Goal: Transaction & Acquisition: Book appointment/travel/reservation

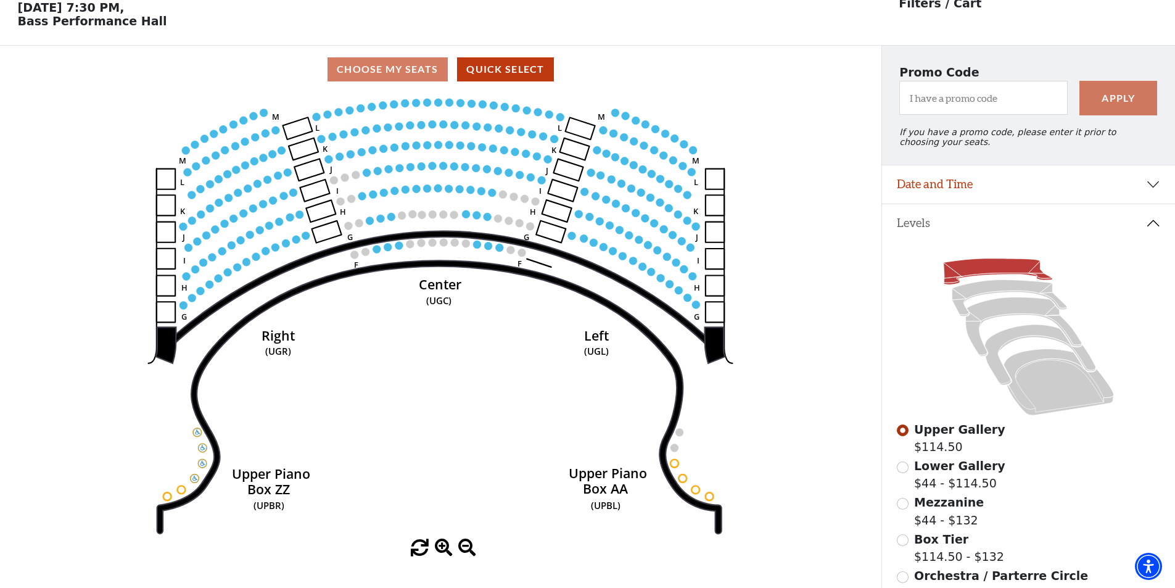
scroll to position [57, 0]
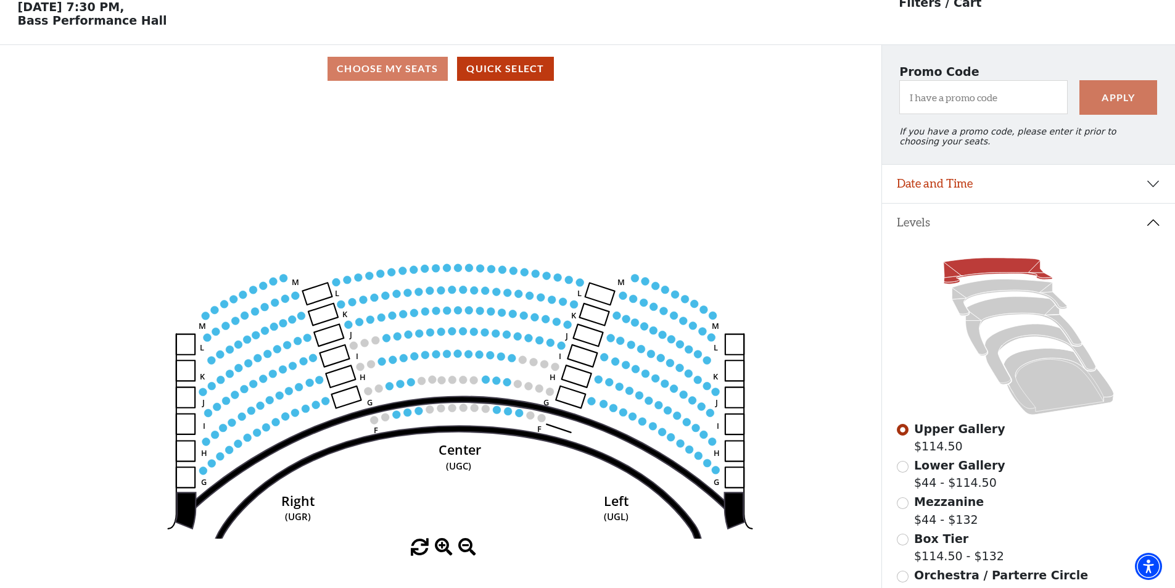
drag, startPoint x: 462, startPoint y: 257, endPoint x: 482, endPoint y: 423, distance: 167.0
click at [482, 423] on icon "Center (UGC) Right (UGR) Left (UGL) Upper Piano Box ZZ (UPBR) Upper Piano Box A…" at bounding box center [440, 315] width 793 height 446
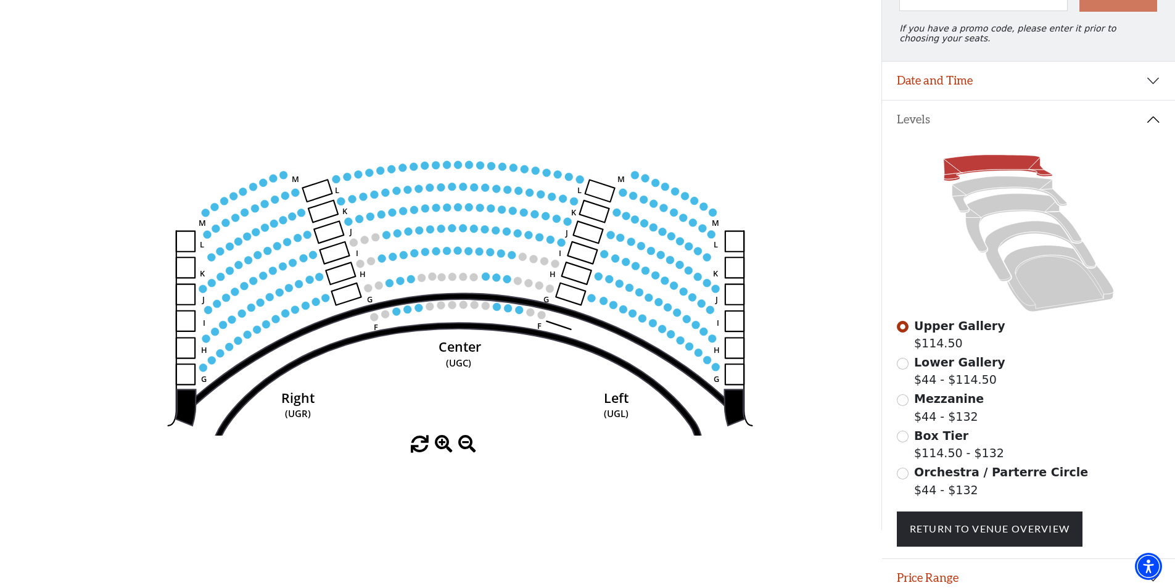
scroll to position [185, 0]
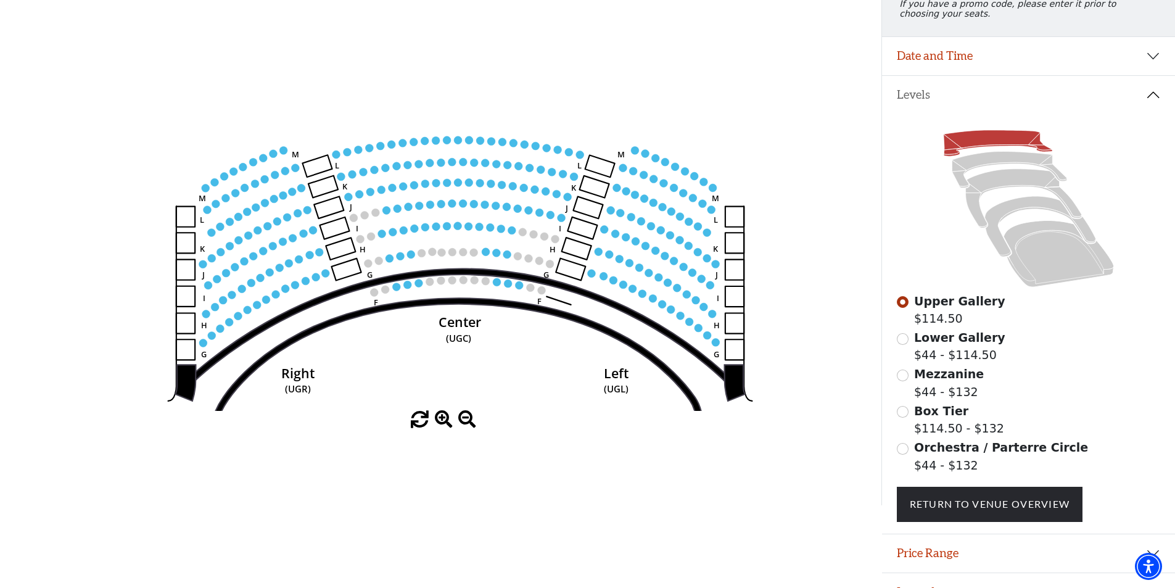
click at [537, 150] on circle at bounding box center [536, 146] width 8 height 8
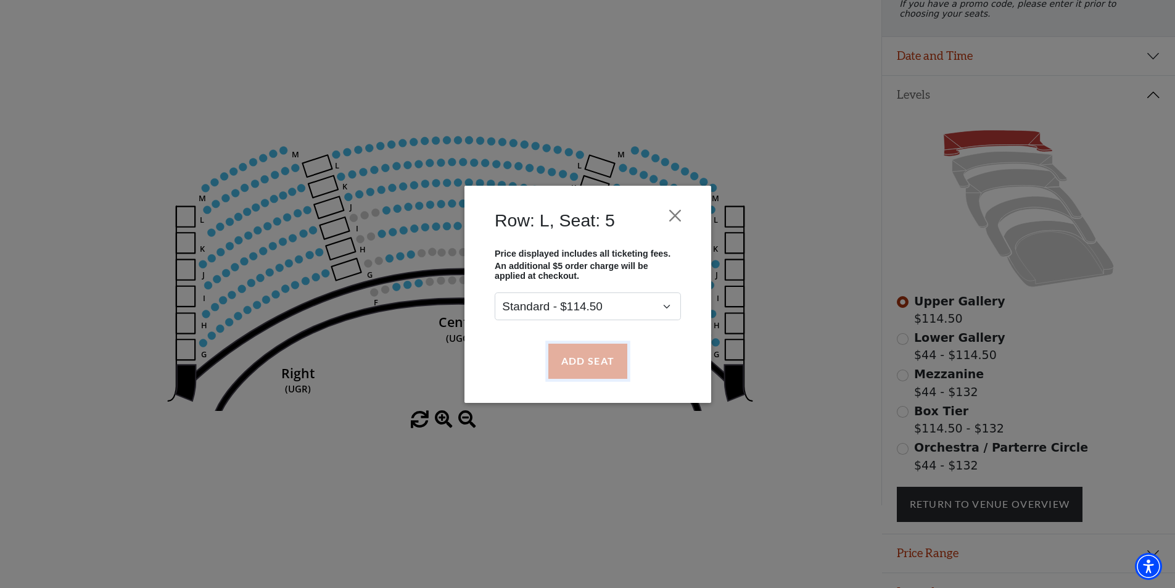
click at [584, 361] on button "Add Seat" at bounding box center [587, 360] width 79 height 35
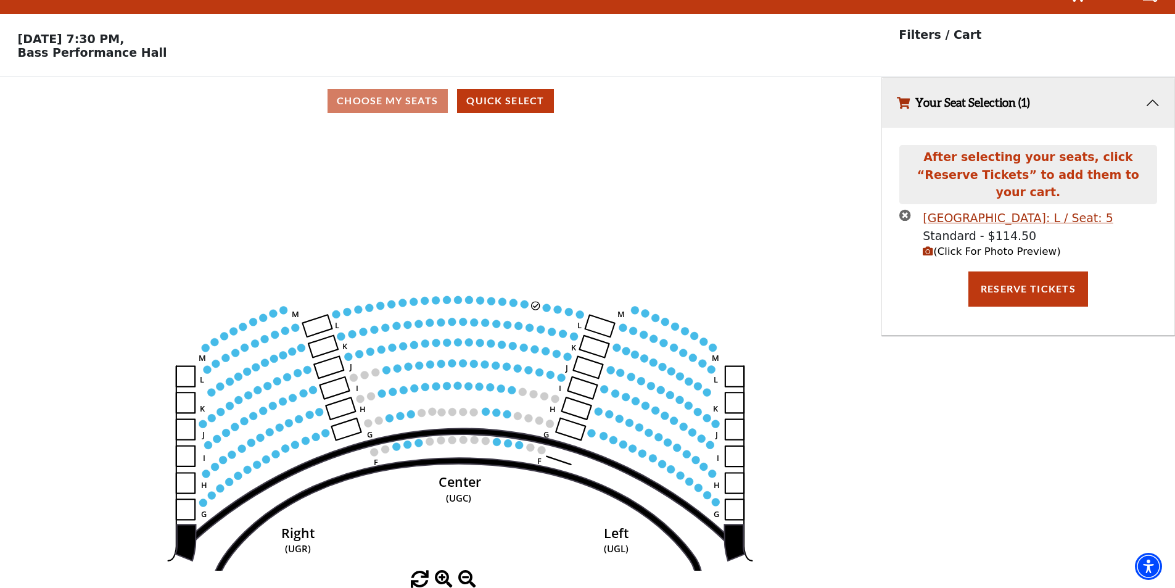
scroll to position [0, 0]
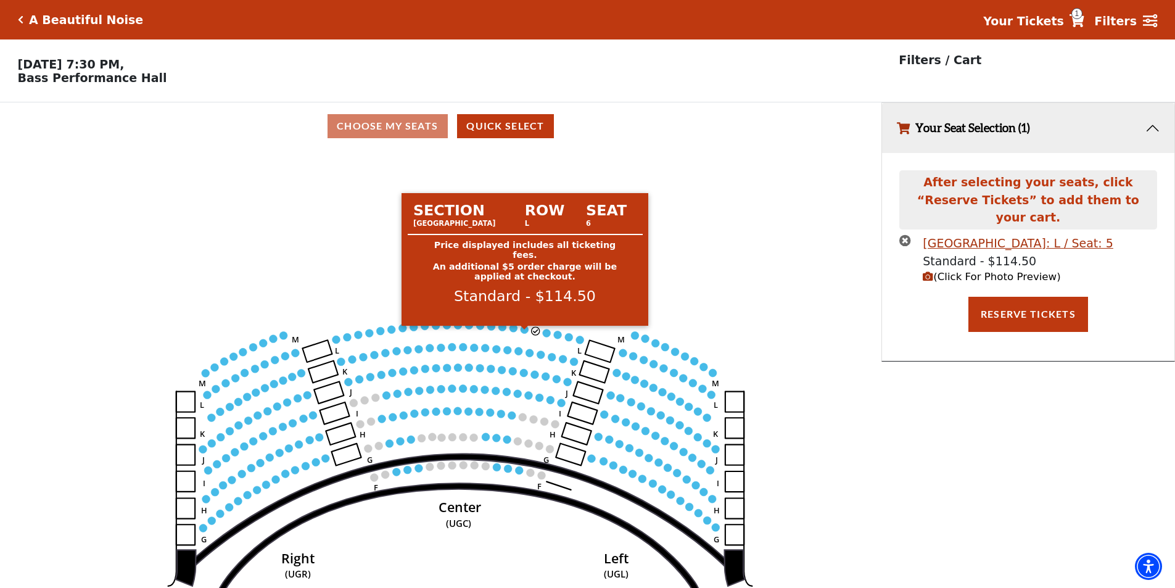
click at [520, 332] on icon "Center (UGC) Right (UGR) Left (UGL) Upper Piano Box ZZ (UPBR) Upper Piano Box A…" at bounding box center [440, 373] width 793 height 446
click at [524, 334] on circle at bounding box center [524, 330] width 8 height 8
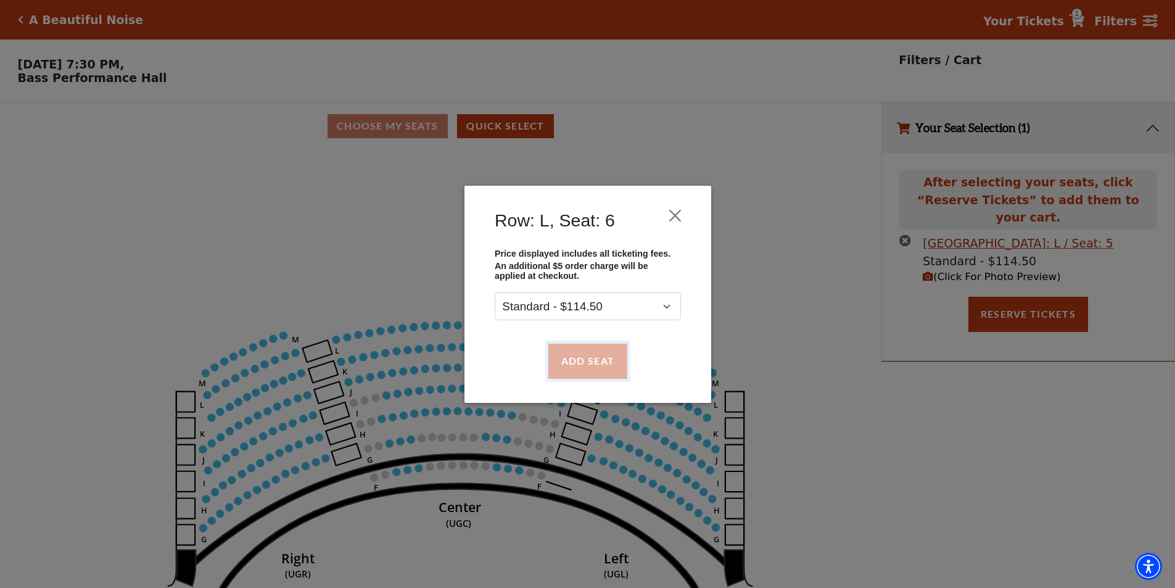
click at [573, 364] on button "Add Seat" at bounding box center [587, 360] width 79 height 35
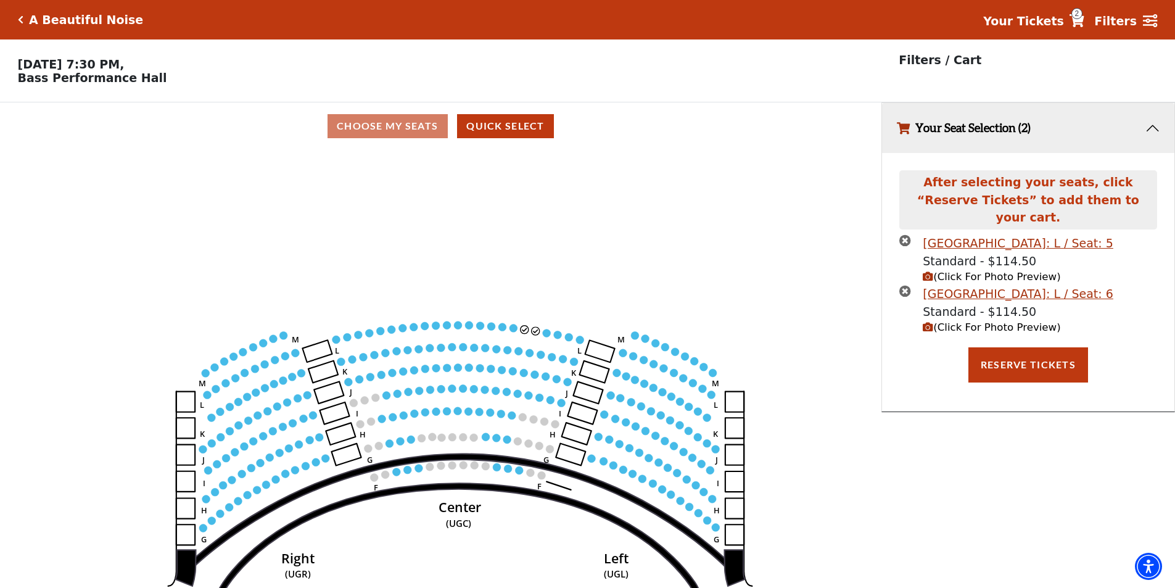
click at [511, 332] on circle at bounding box center [513, 328] width 8 height 8
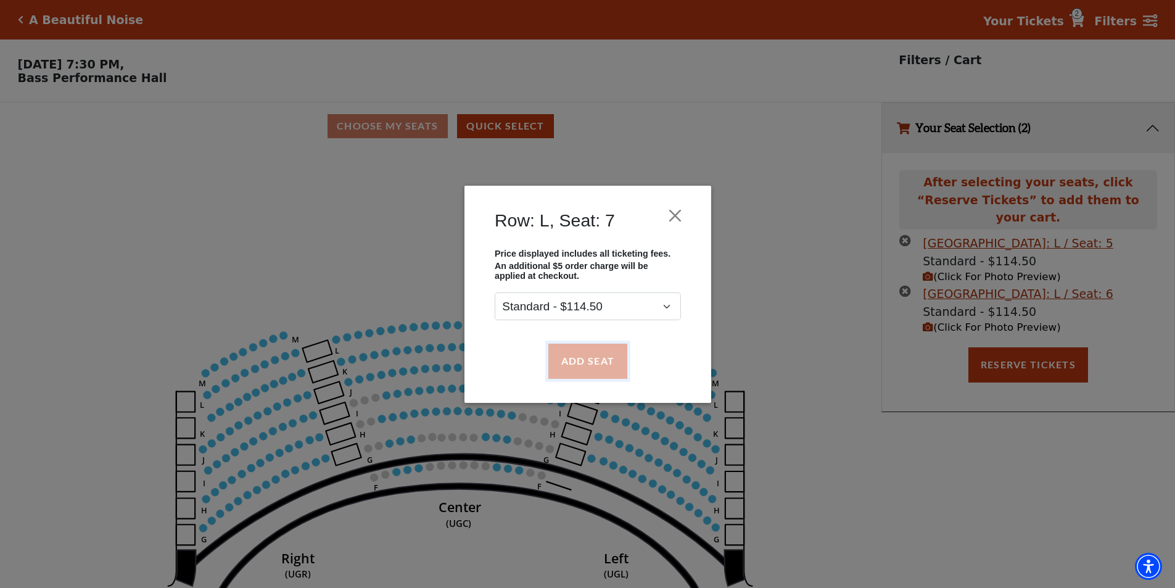
click at [564, 350] on button "Add Seat" at bounding box center [587, 360] width 79 height 35
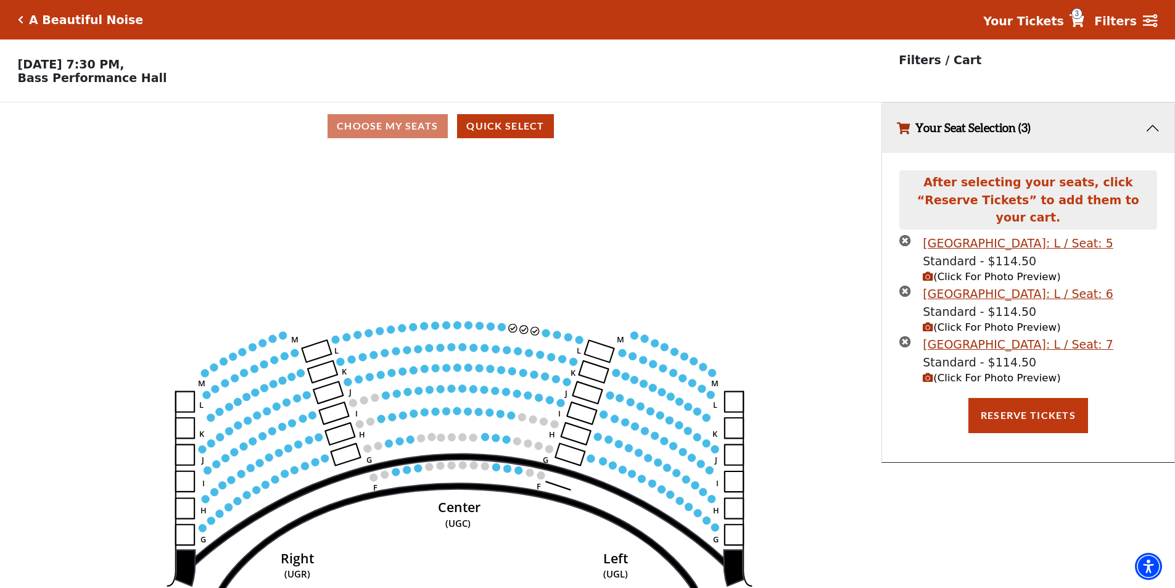
click at [506, 331] on use "Seat Selected" at bounding box center [502, 326] width 9 height 9
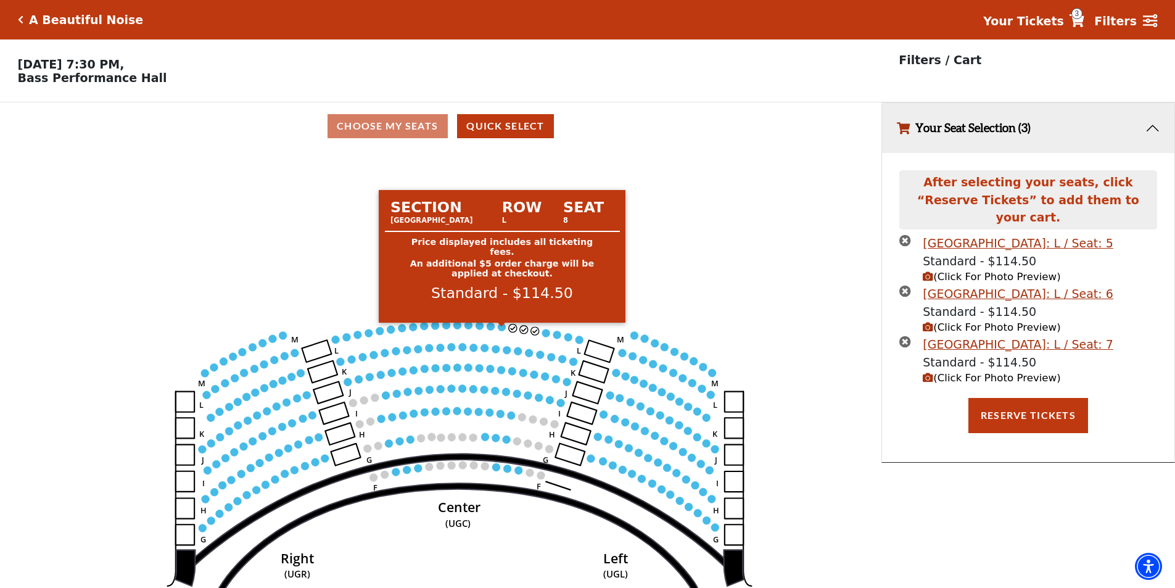
click at [504, 331] on circle at bounding box center [502, 326] width 8 height 8
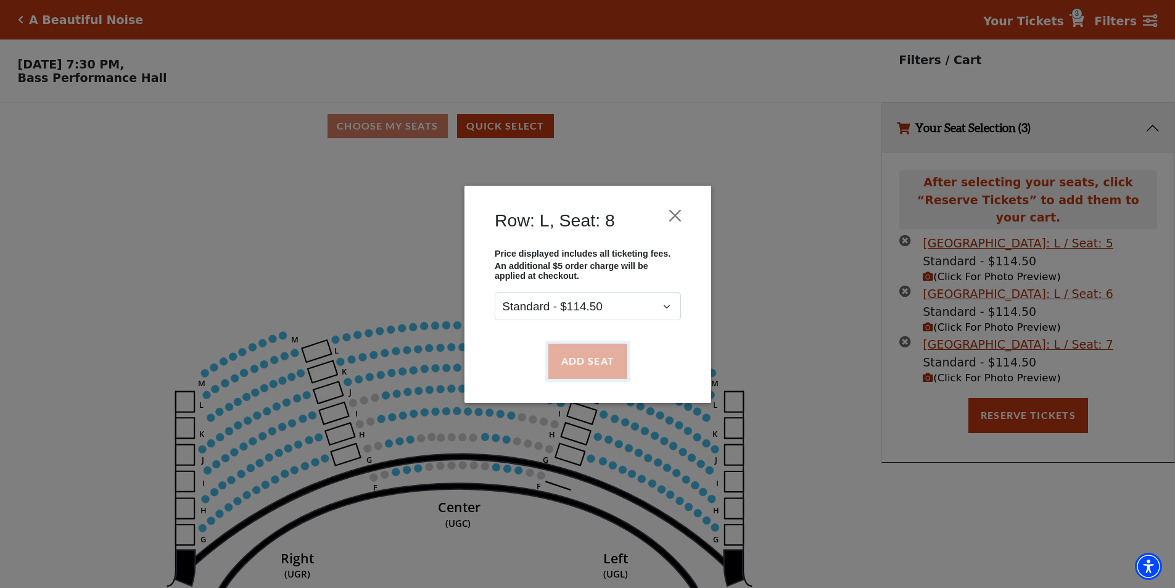
click at [588, 359] on button "Add Seat" at bounding box center [587, 360] width 79 height 35
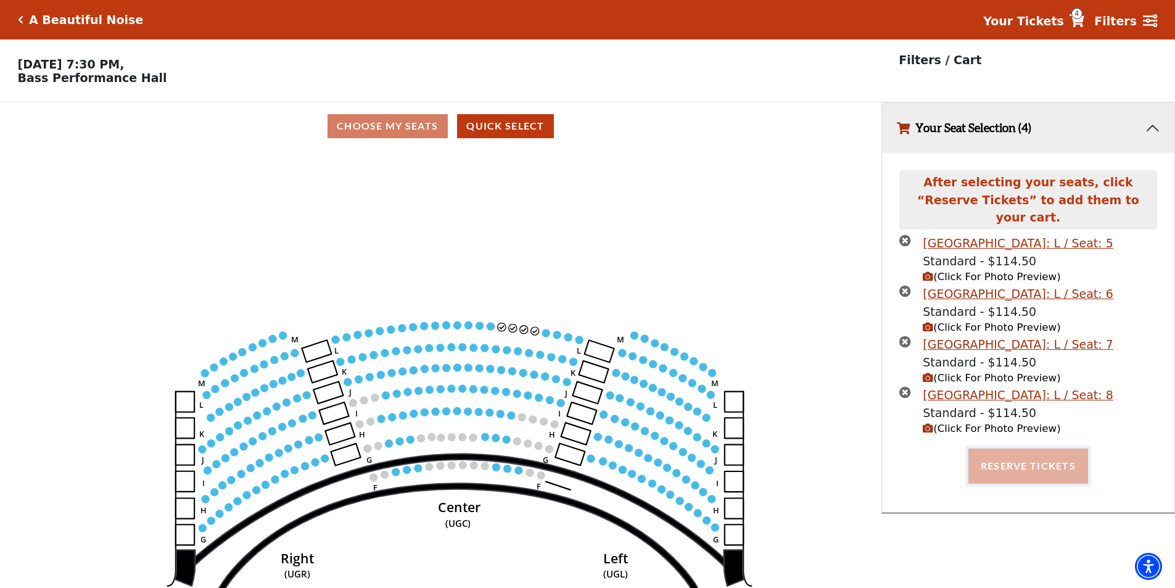
click at [1063, 450] on button "Reserve Tickets" at bounding box center [1028, 465] width 120 height 35
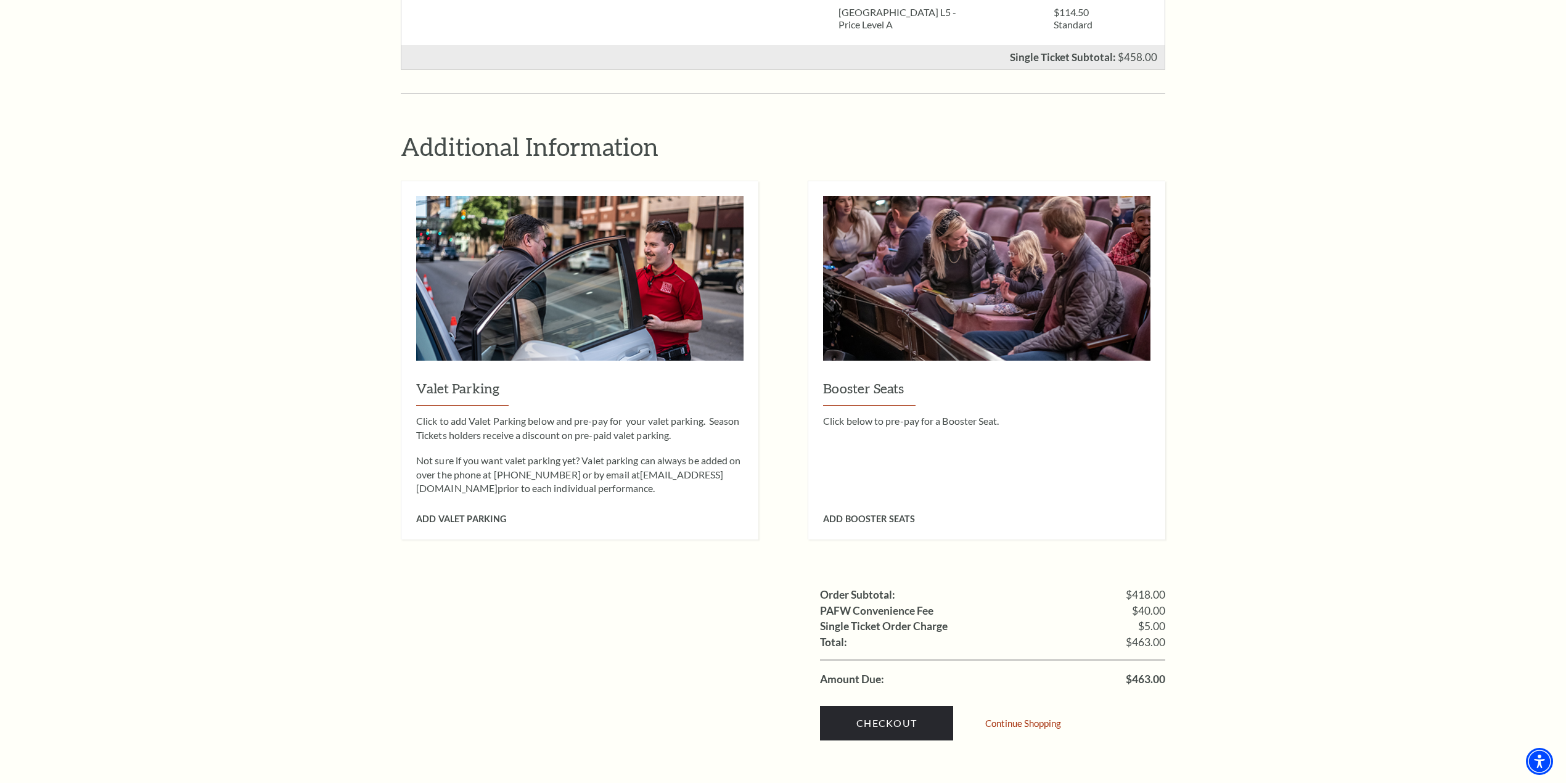
scroll to position [575, 0]
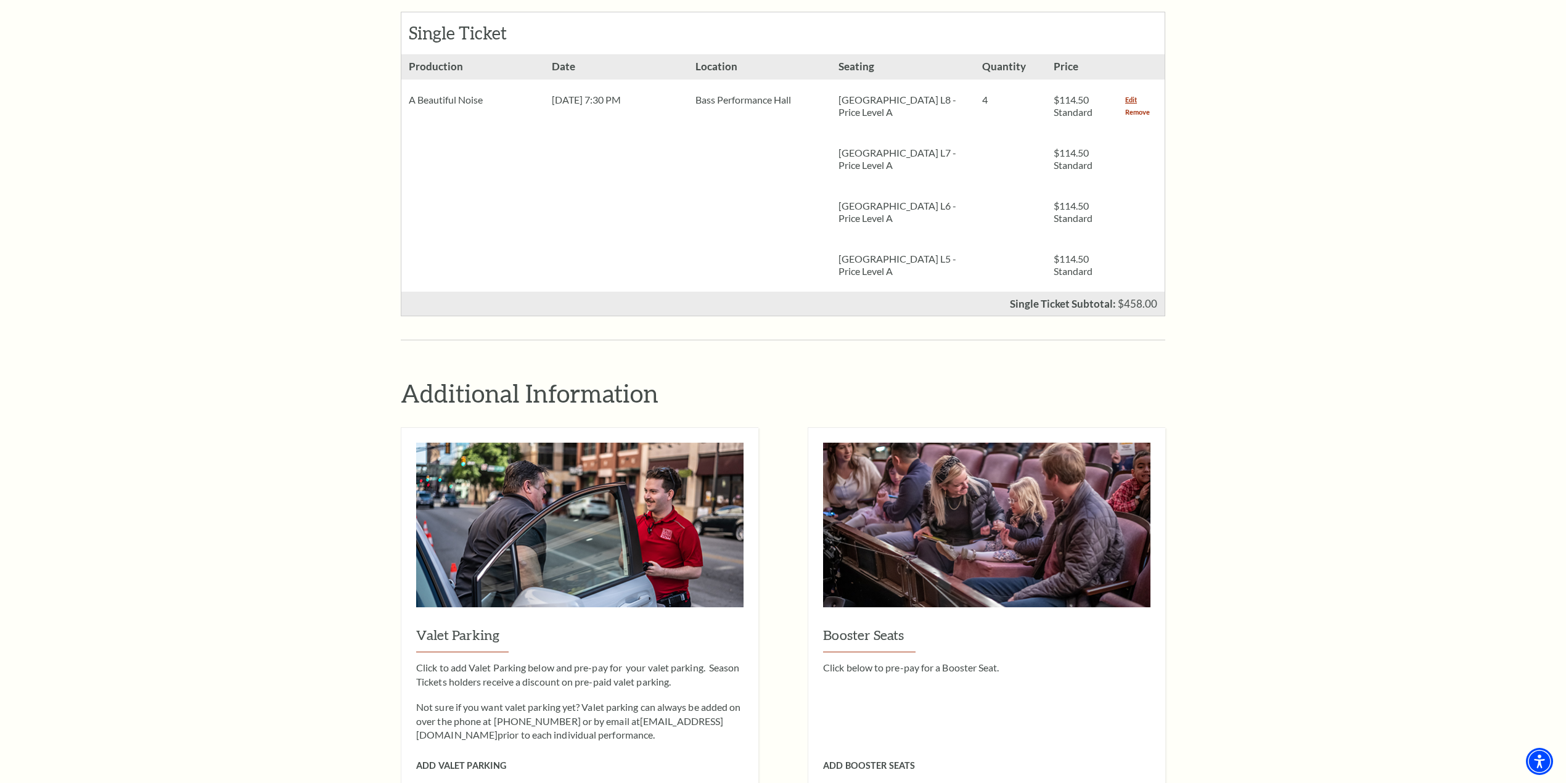
click at [1143, 106] on link "Remove" at bounding box center [1137, 112] width 25 height 12
